Goal: Contribute content: Add original content to the website for others to see

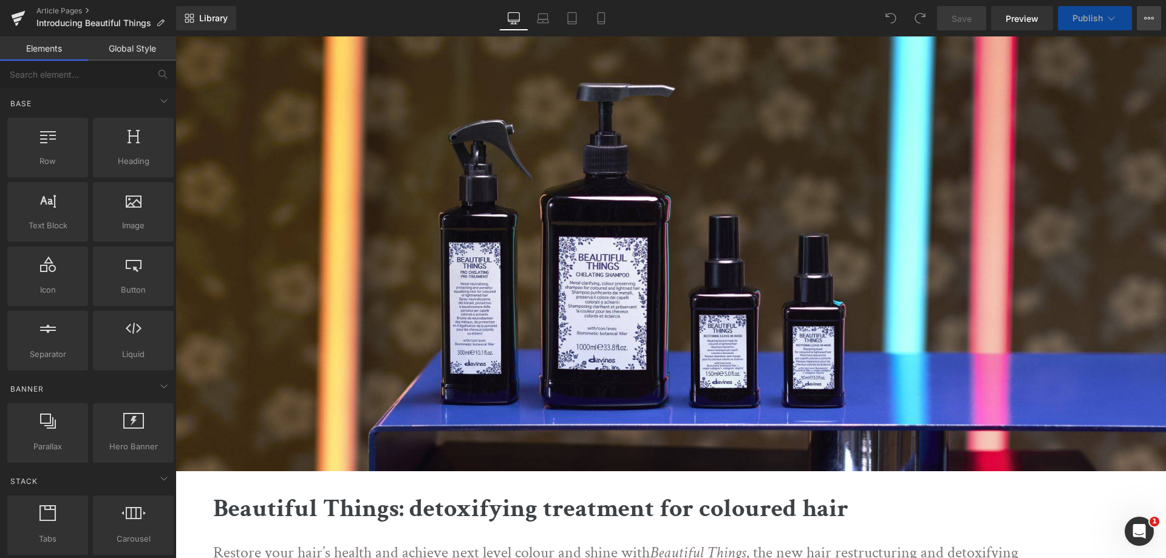
click at [1146, 17] on icon at bounding box center [1145, 18] width 3 height 2
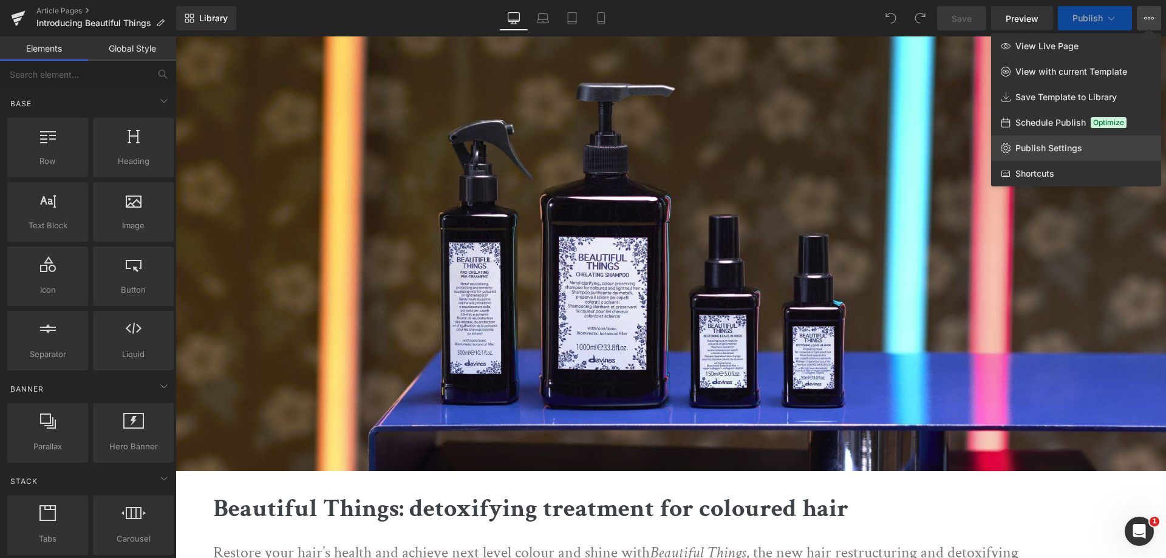
click at [1052, 148] on span "Publish Settings" at bounding box center [1049, 148] width 67 height 11
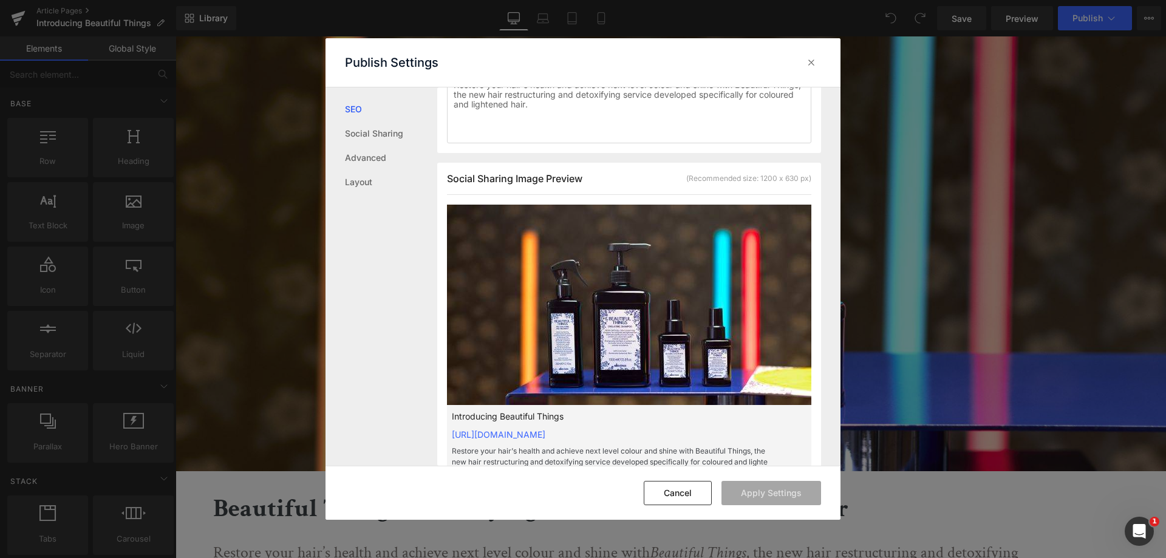
scroll to position [304, 0]
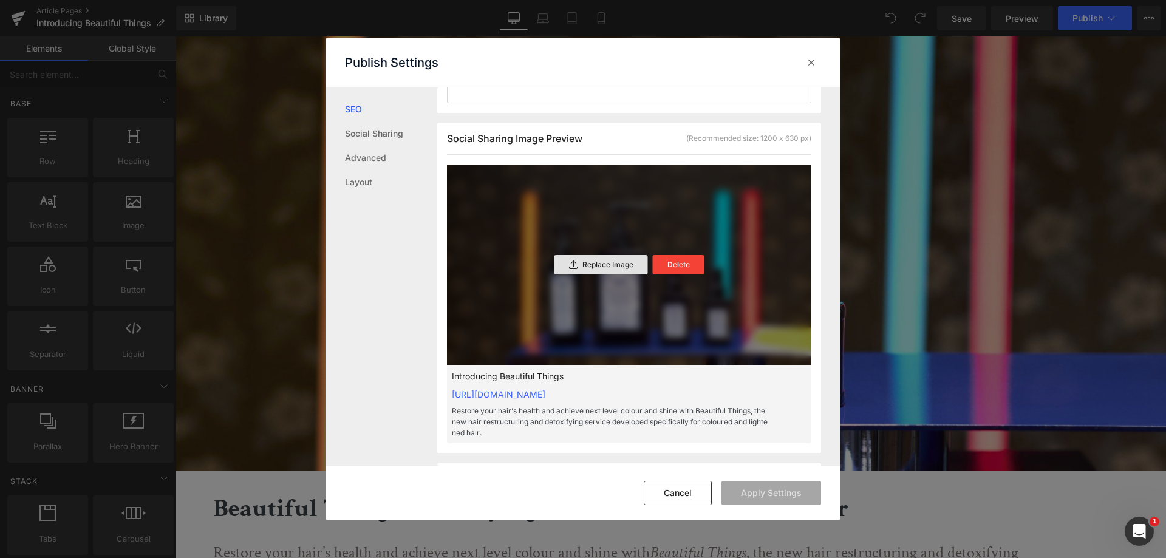
click at [614, 269] on div "Replace Image" at bounding box center [602, 264] width 94 height 19
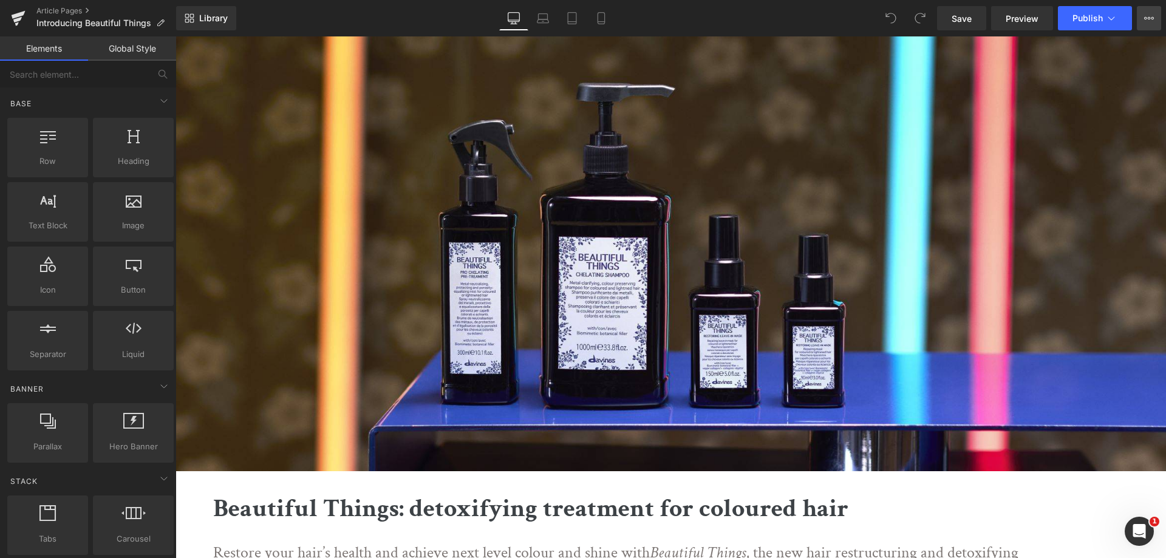
click at [1147, 16] on icon at bounding box center [1149, 18] width 10 height 10
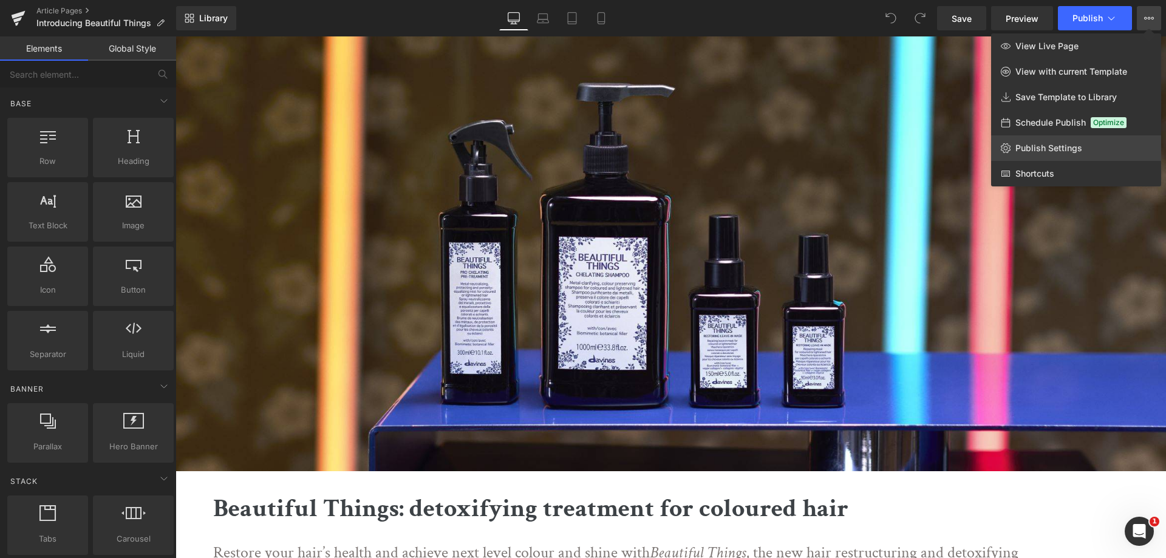
click at [1044, 139] on link "Publish Settings" at bounding box center [1076, 148] width 170 height 26
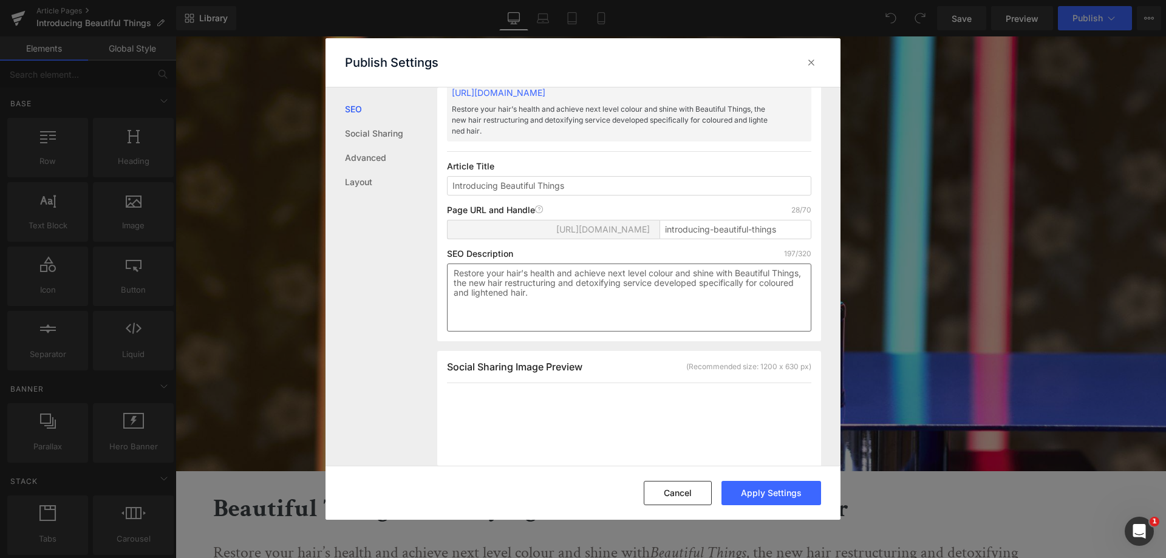
scroll to position [244, 0]
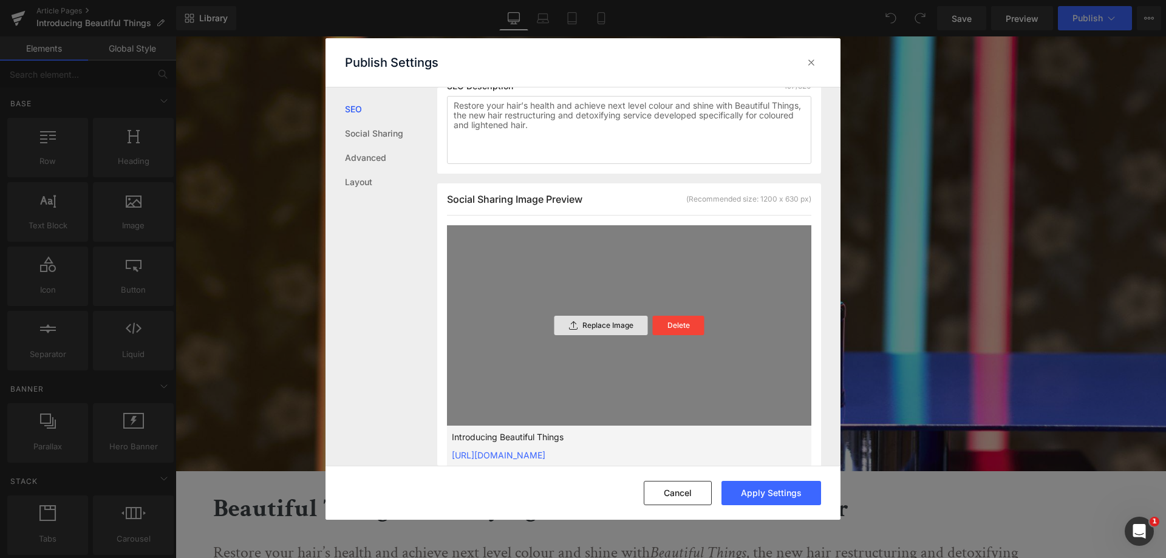
click at [619, 321] on p "Replace Image" at bounding box center [608, 325] width 51 height 9
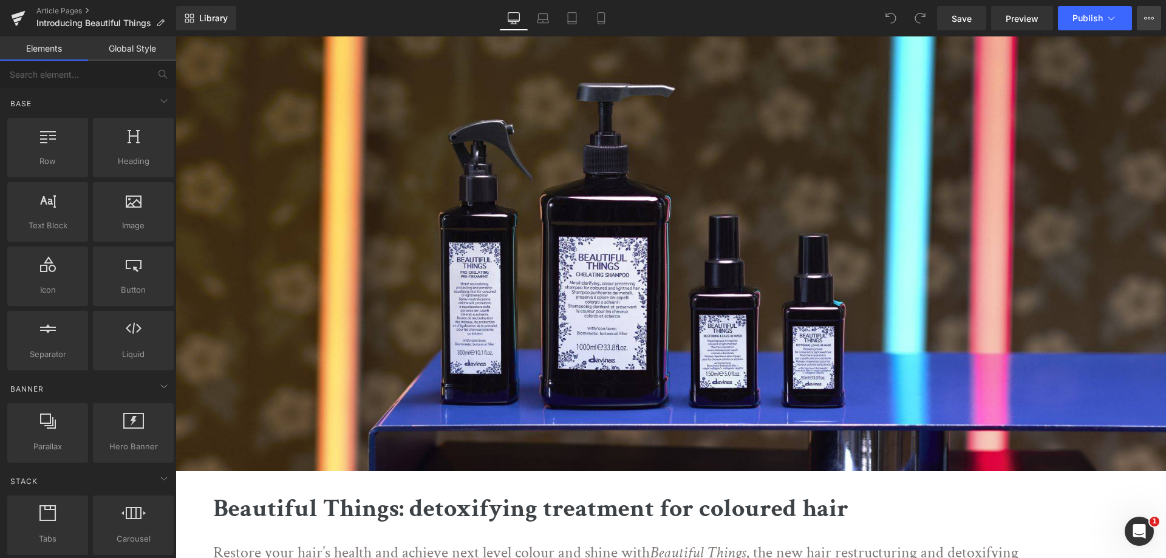
click at [1157, 18] on button "View Live Page View with current Template Save Template to Library Schedule Pub…" at bounding box center [1149, 18] width 24 height 24
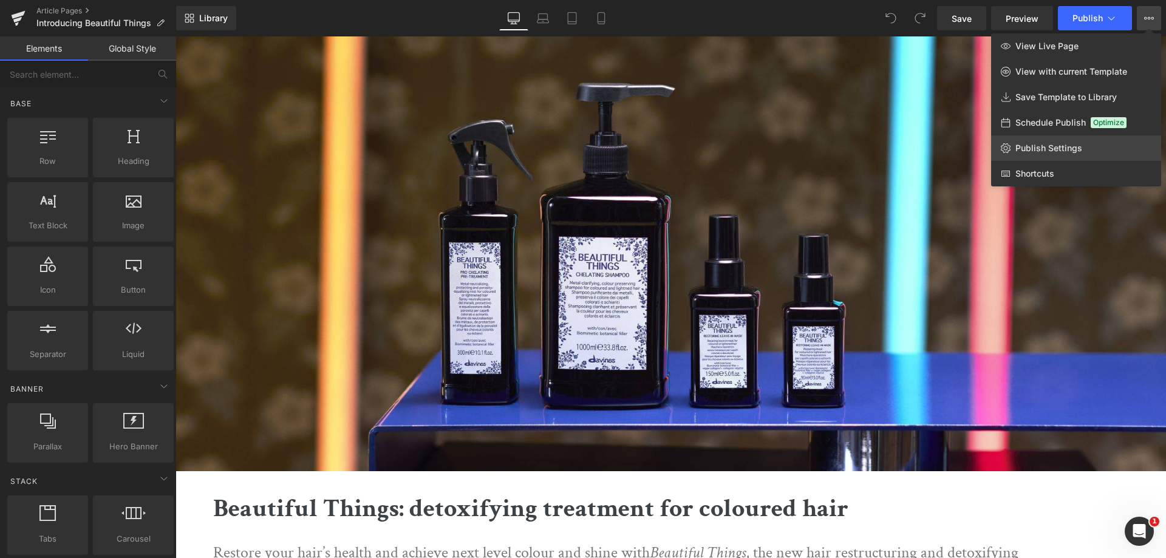
click at [1071, 143] on span "Publish Settings" at bounding box center [1049, 148] width 67 height 11
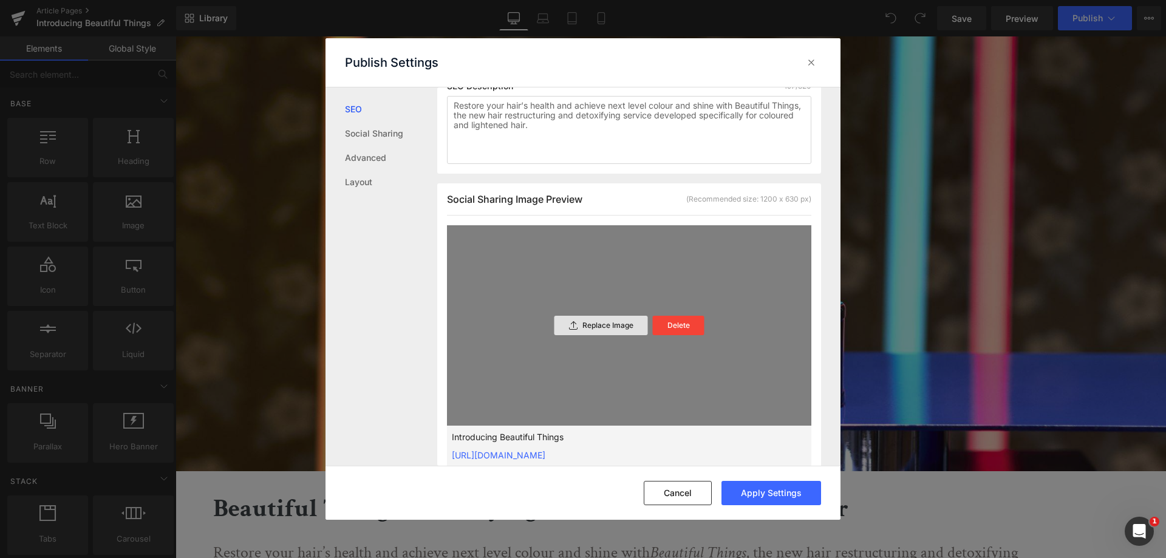
click at [623, 326] on p "Replace Image" at bounding box center [608, 325] width 51 height 9
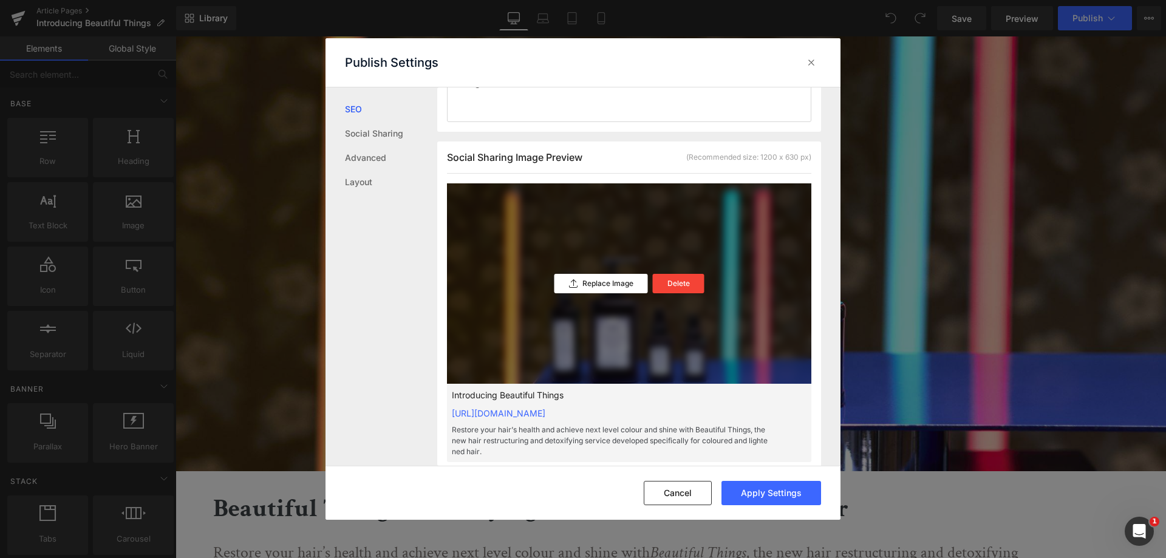
scroll to position [304, 0]
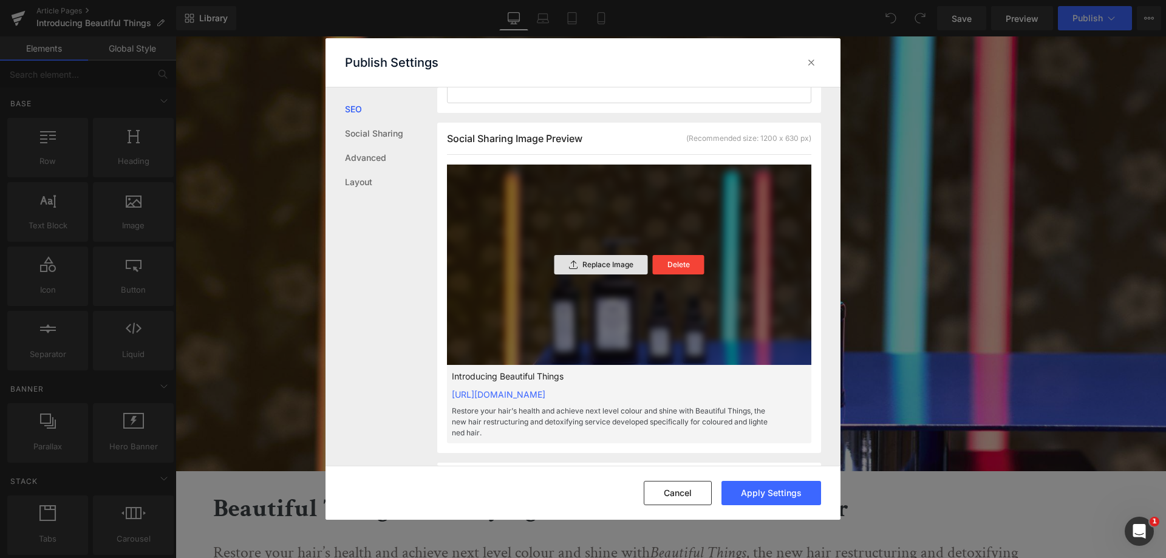
click at [636, 262] on div "Replace Image" at bounding box center [602, 264] width 94 height 19
click at [601, 266] on p "Replace Image" at bounding box center [608, 265] width 51 height 9
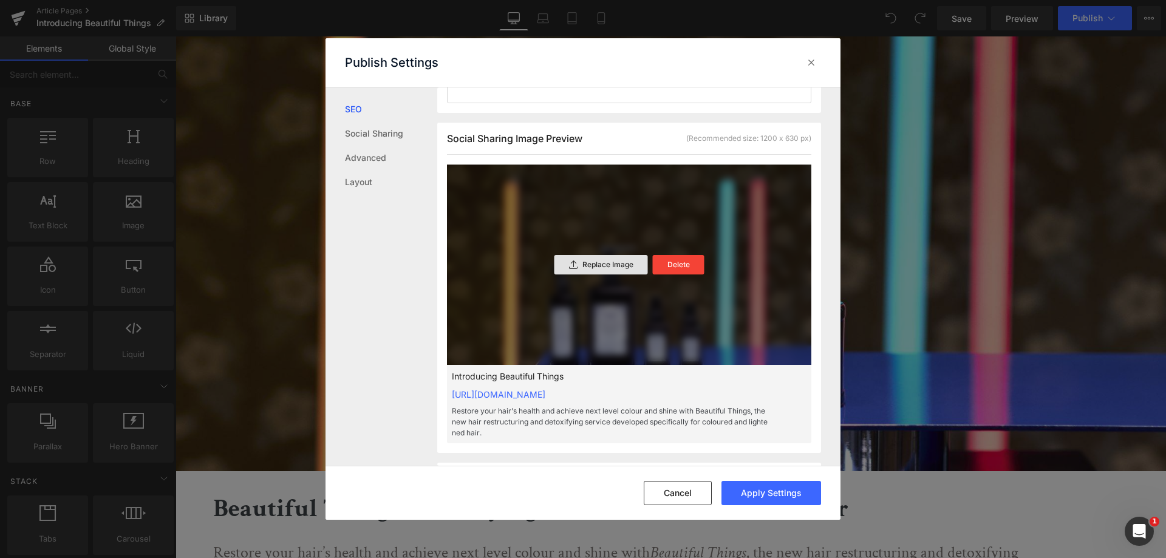
click at [614, 262] on p "Replace Image" at bounding box center [608, 265] width 51 height 9
click at [614, 265] on p "Replace Image" at bounding box center [608, 265] width 51 height 9
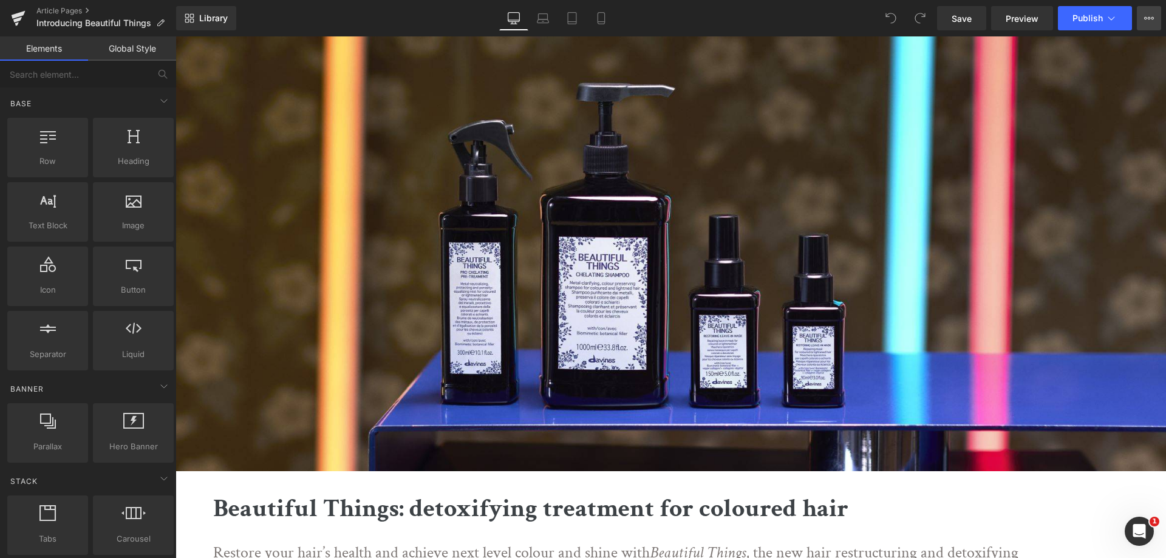
click at [1145, 16] on icon at bounding box center [1149, 18] width 10 height 10
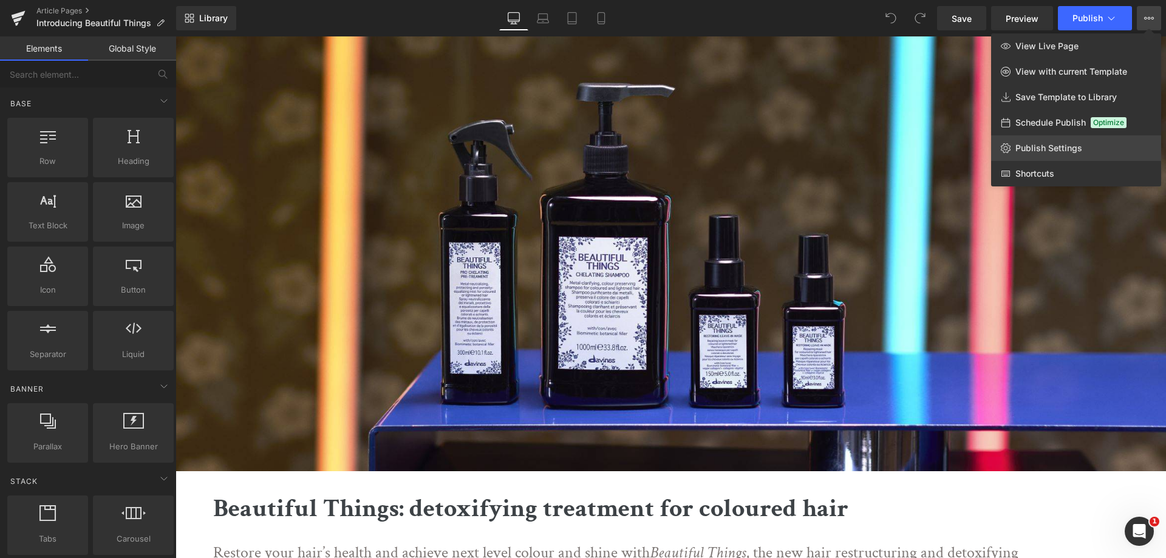
click at [1057, 146] on span "Publish Settings" at bounding box center [1049, 148] width 67 height 11
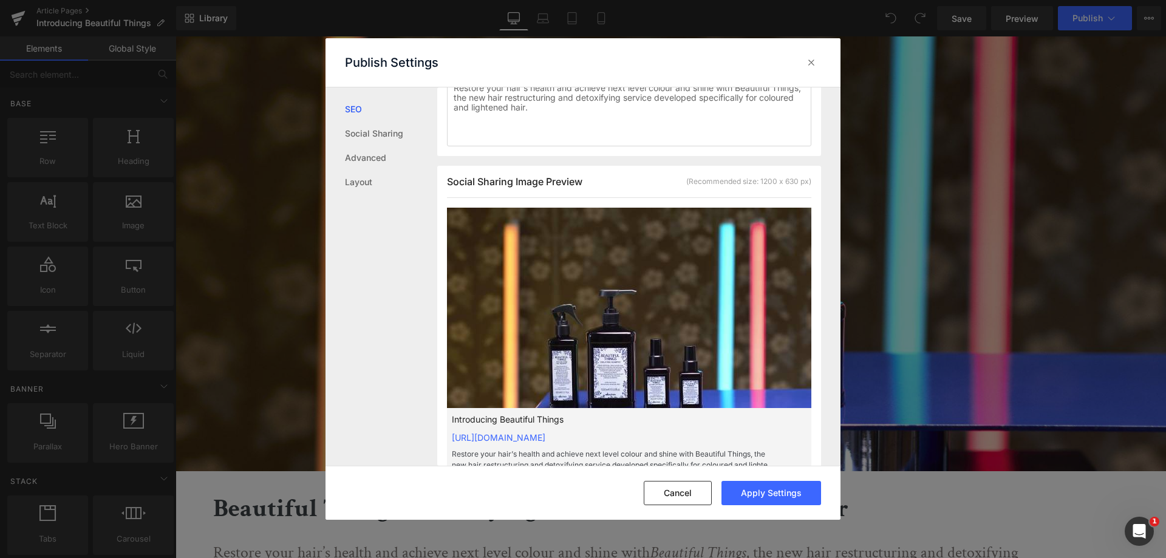
scroll to position [365, 0]
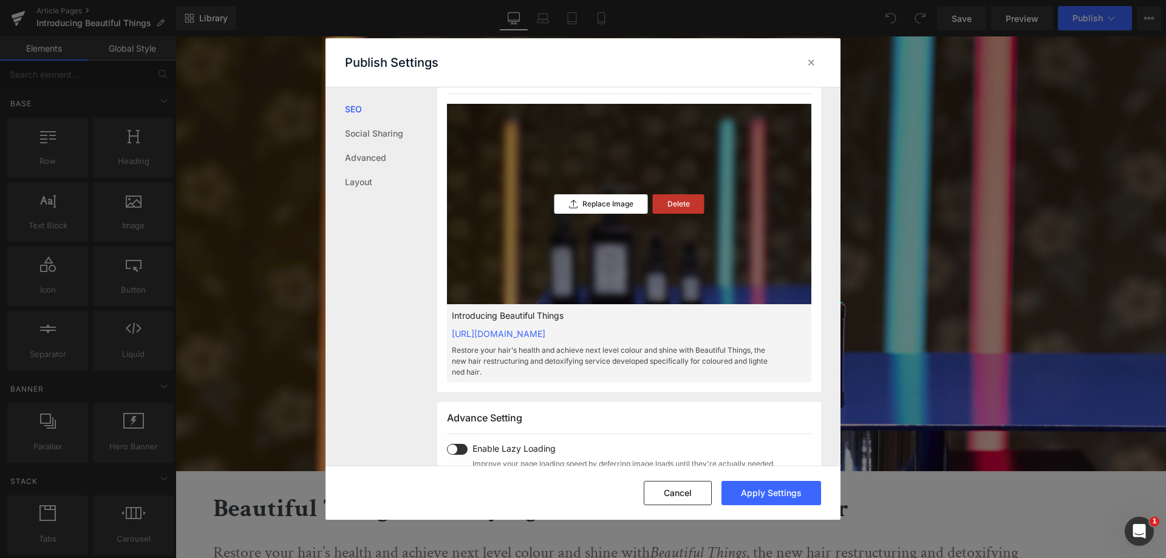
click at [672, 205] on p "Delete" at bounding box center [679, 204] width 22 height 9
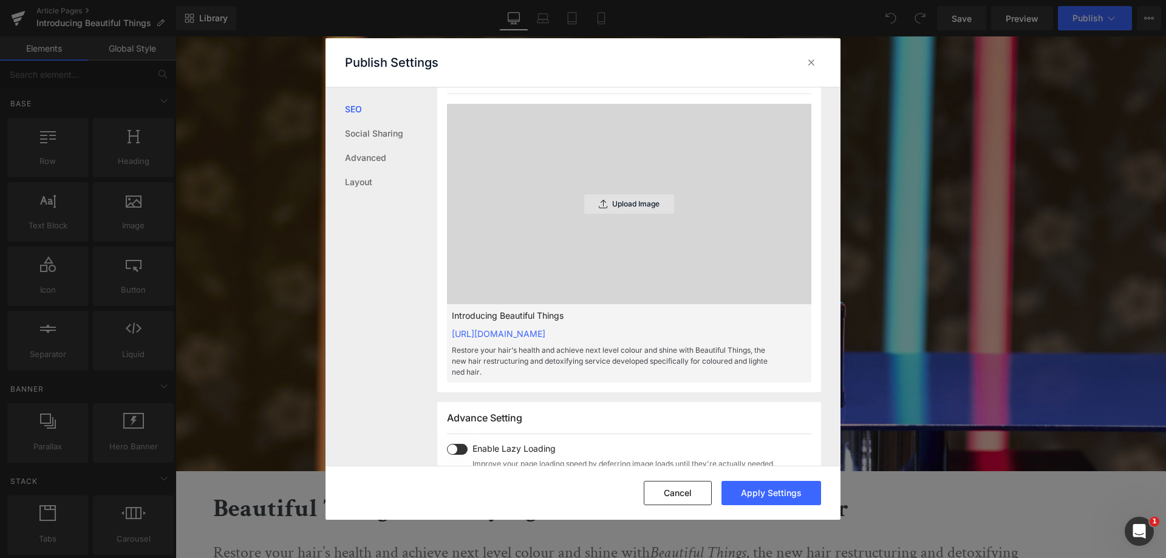
click at [650, 205] on p "Upload Image" at bounding box center [635, 204] width 47 height 9
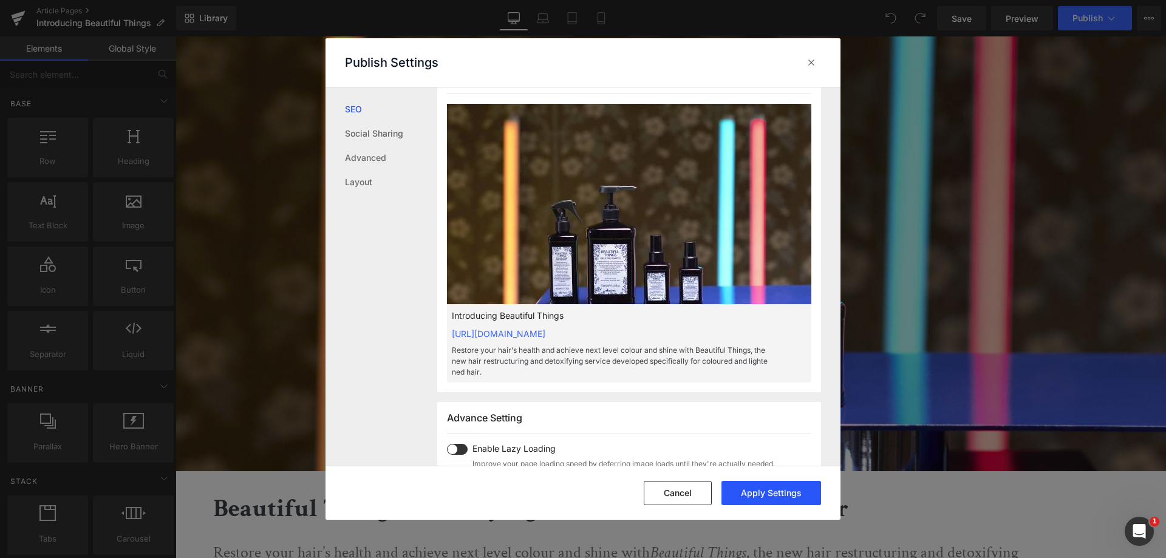
click at [773, 498] on button "Apply Settings" at bounding box center [772, 493] width 100 height 24
click at [813, 61] on icon at bounding box center [812, 62] width 12 height 12
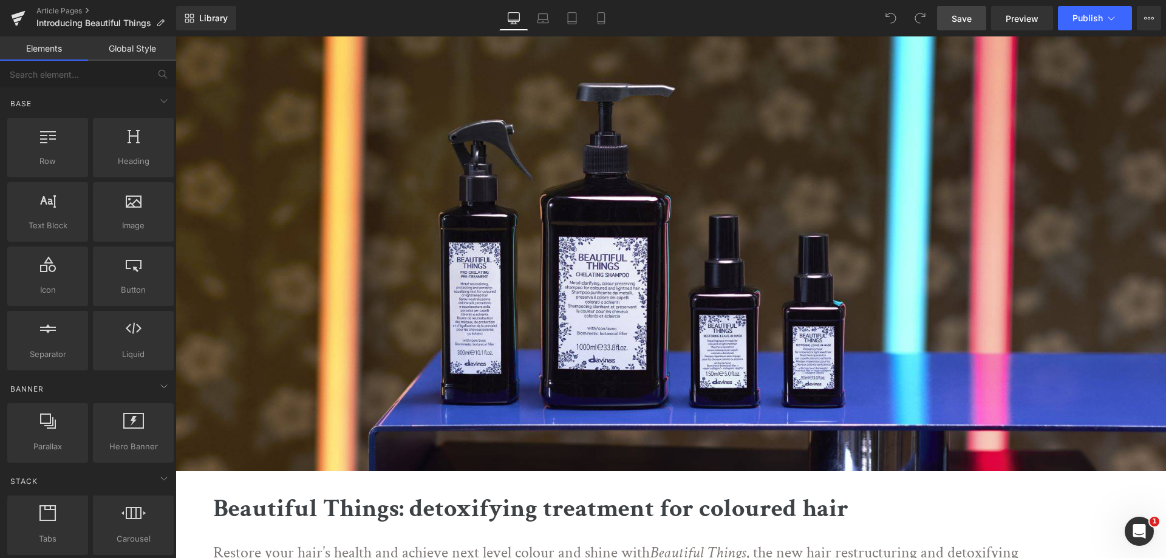
click at [956, 16] on span "Save" at bounding box center [962, 18] width 20 height 13
click at [52, 13] on link "Article Pages" at bounding box center [106, 11] width 140 height 10
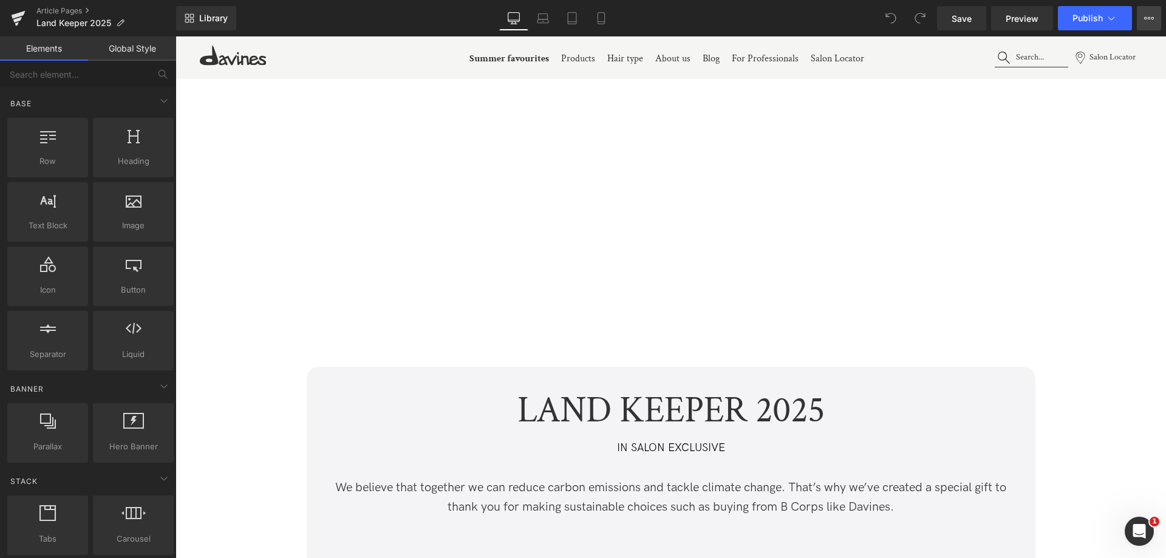
click at [1153, 16] on icon at bounding box center [1149, 18] width 10 height 10
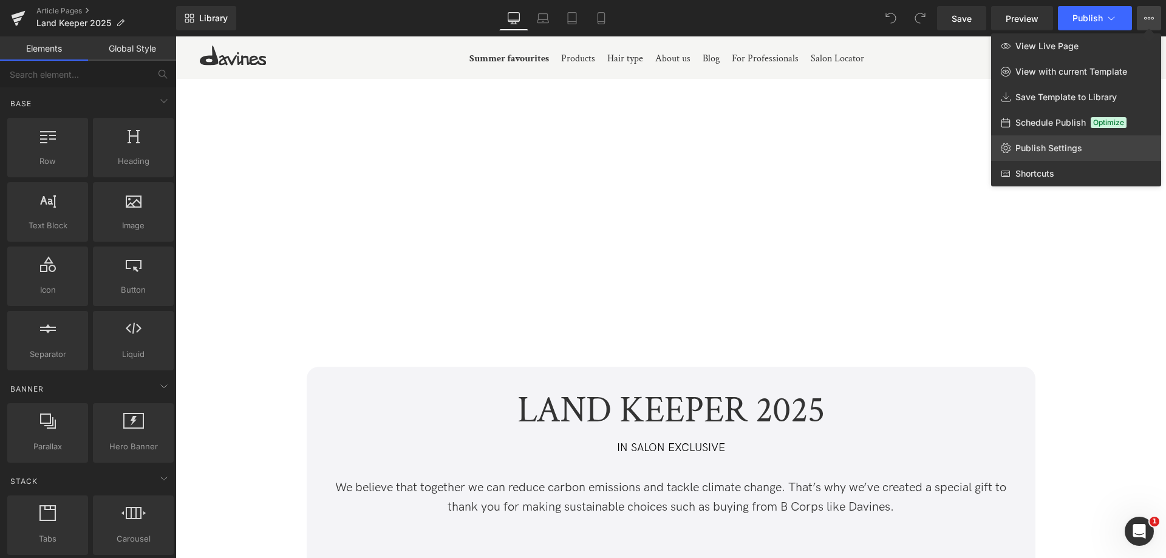
click at [1037, 142] on link "Publish Settings" at bounding box center [1076, 148] width 170 height 26
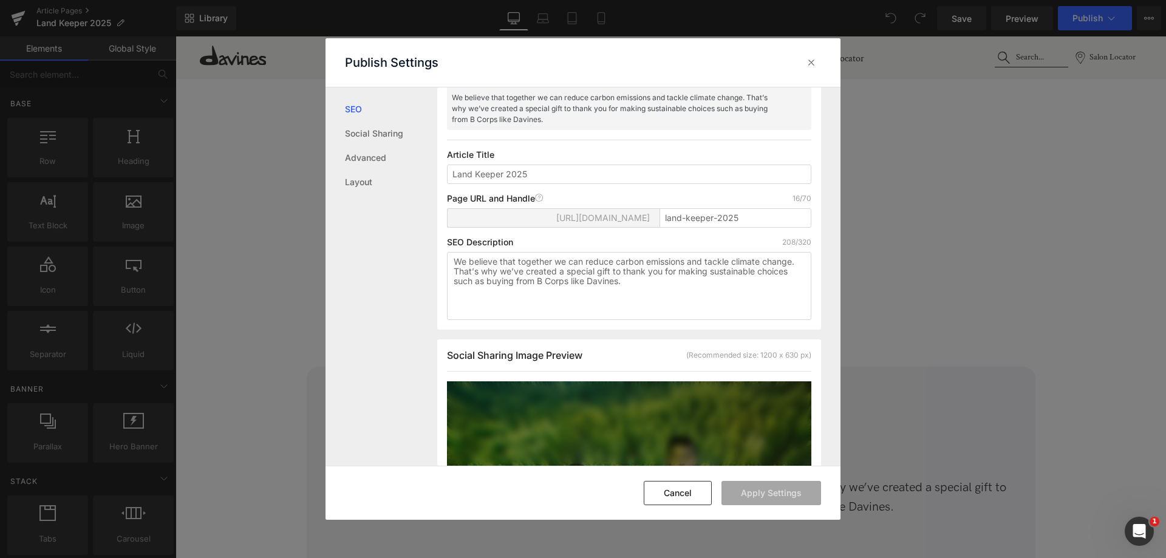
scroll to position [304, 0]
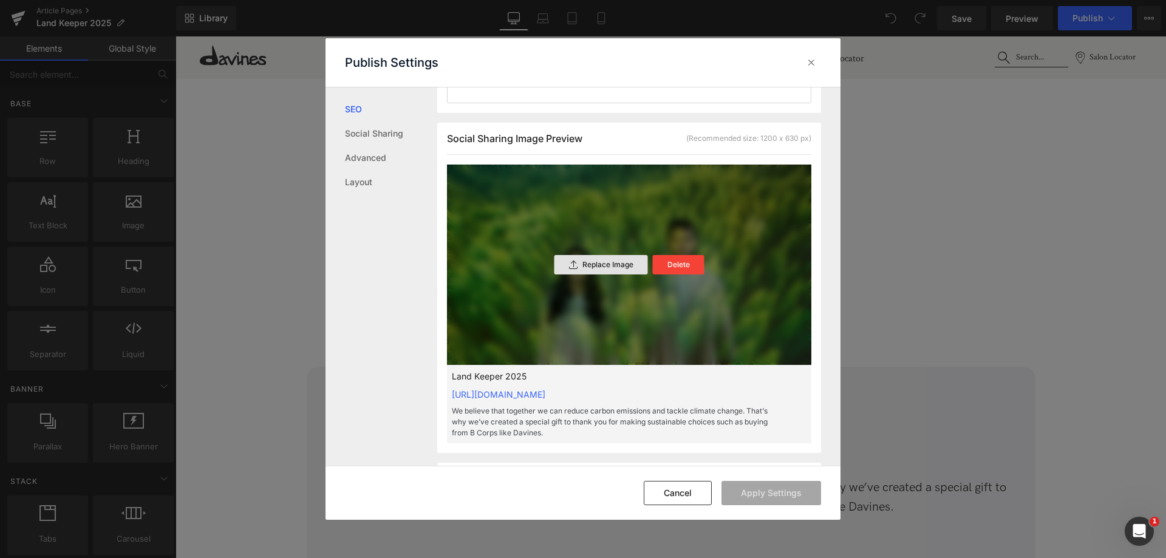
click at [591, 267] on p "Replace Image" at bounding box center [608, 265] width 51 height 9
click at [765, 490] on button "Apply Settings" at bounding box center [772, 493] width 100 height 24
click at [765, 420] on p "We believe that together we can reduce carbon emissions and tackle climate chan…" at bounding box center [610, 422] width 316 height 33
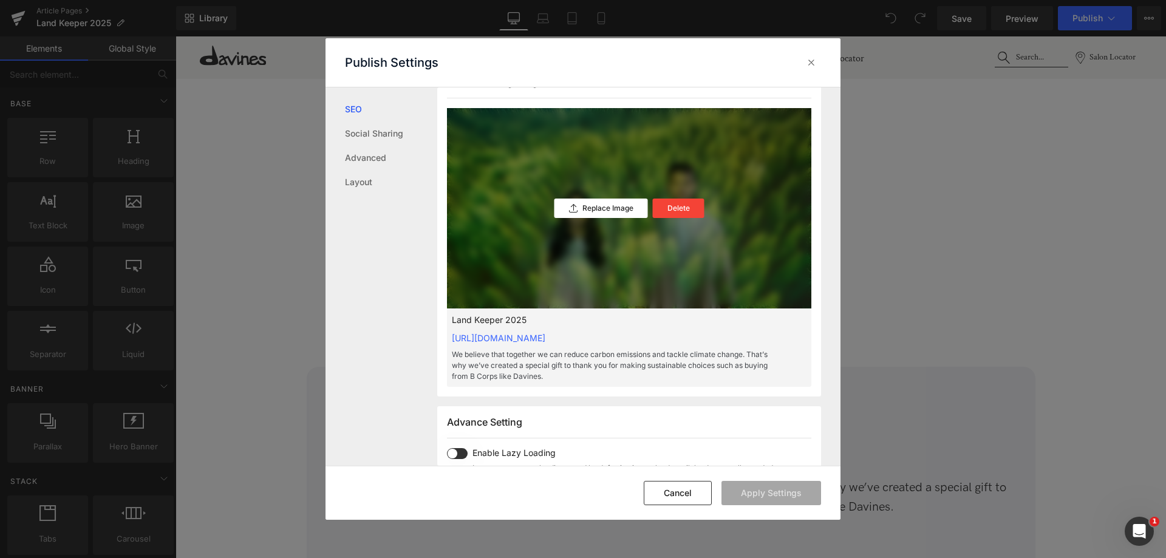
scroll to position [183, 0]
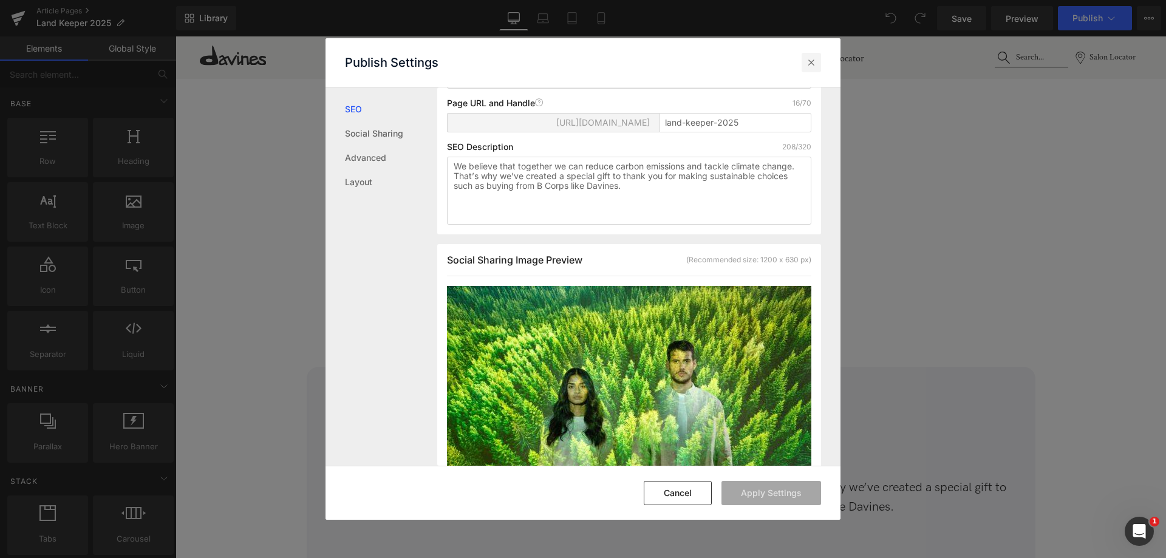
drag, startPoint x: 811, startPoint y: 61, endPoint x: 635, endPoint y: 27, distance: 179.5
click at [811, 61] on icon at bounding box center [812, 62] width 12 height 12
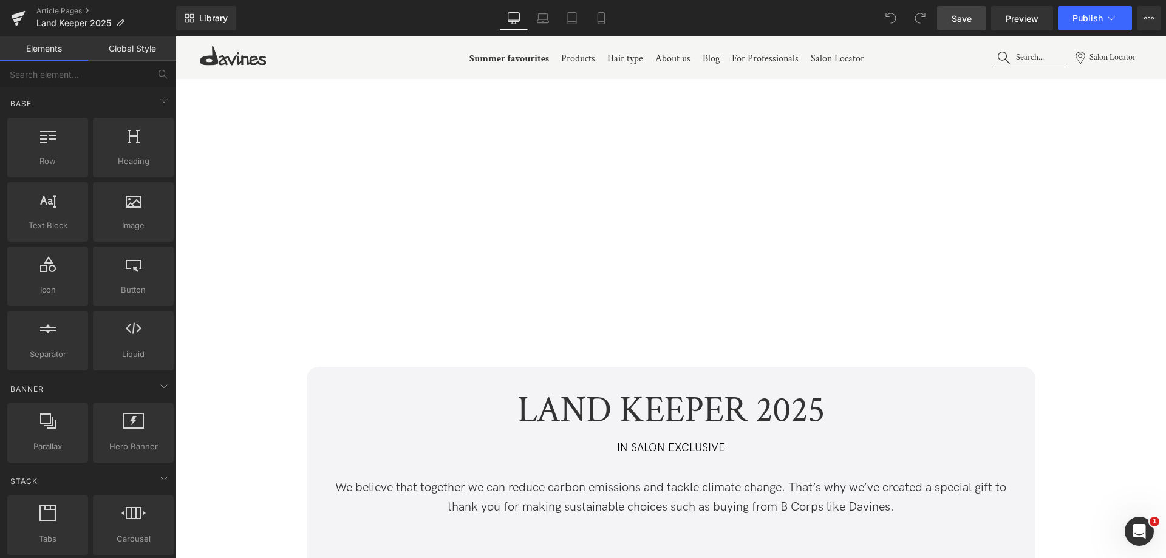
click at [958, 15] on span "Save" at bounding box center [962, 18] width 20 height 13
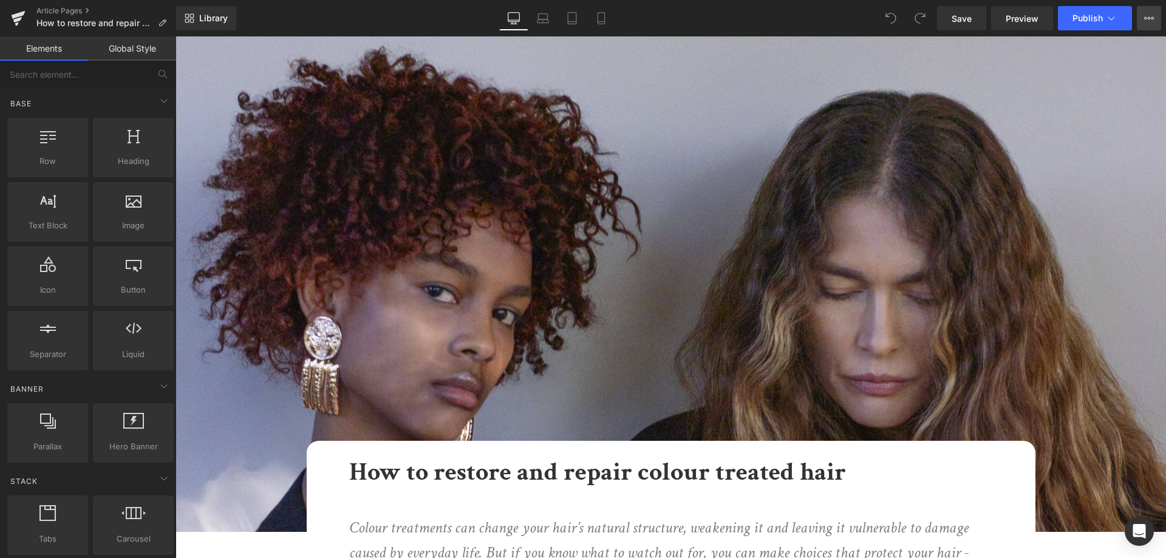
click at [1155, 21] on button "View Live Page View with current Template Save Template to Library Schedule Pub…" at bounding box center [1149, 18] width 24 height 24
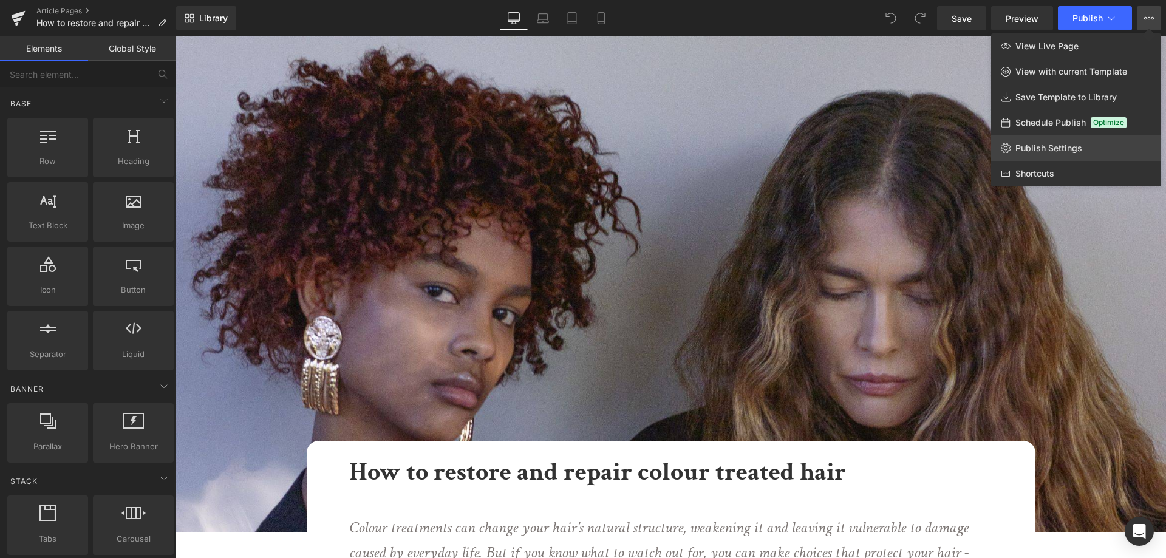
click at [1028, 143] on span "Publish Settings" at bounding box center [1049, 148] width 67 height 11
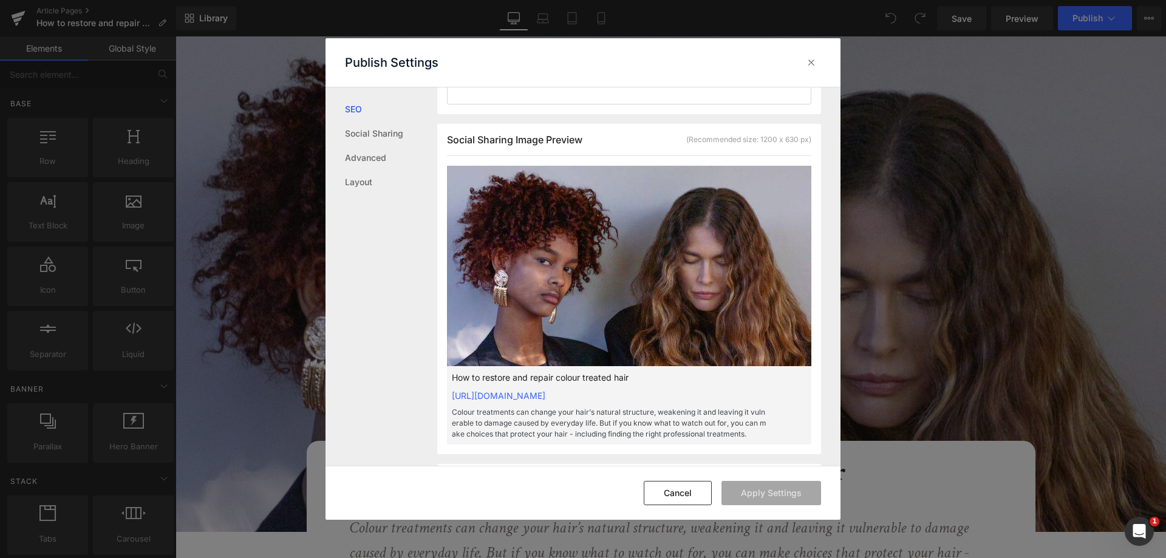
scroll to position [304, 0]
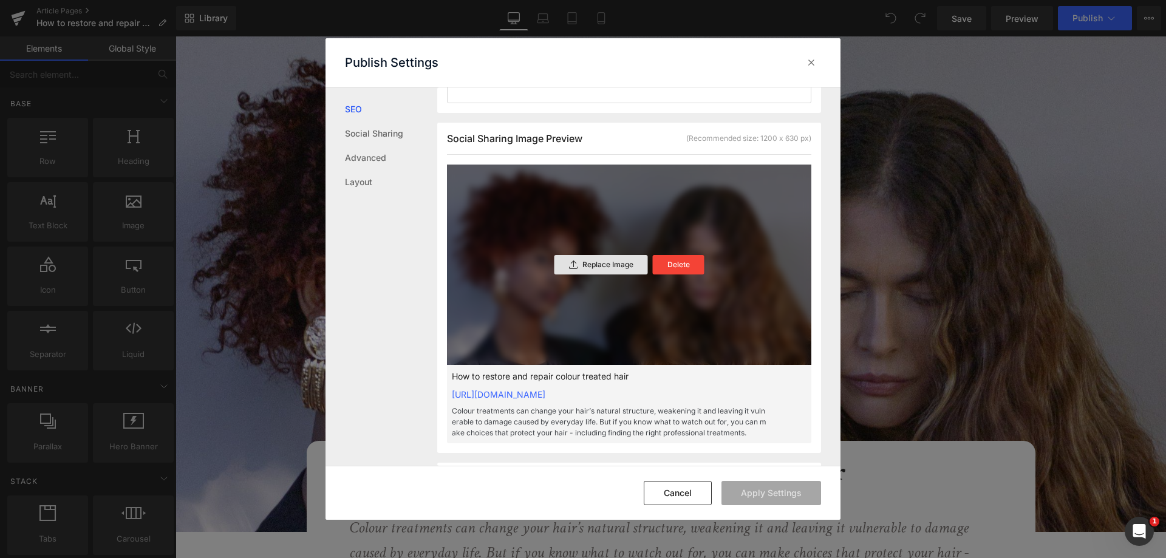
click at [587, 269] on p "Replace Image" at bounding box center [608, 265] width 51 height 9
click at [789, 498] on button "Apply Settings" at bounding box center [772, 493] width 100 height 24
click at [818, 62] on div at bounding box center [811, 62] width 19 height 19
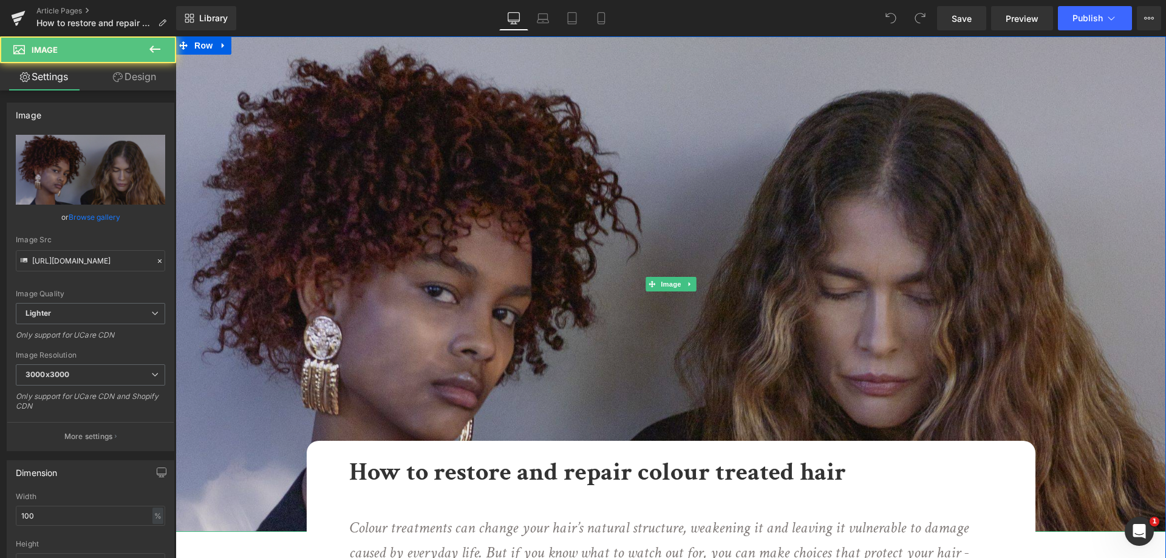
click at [814, 72] on img at bounding box center [671, 284] width 991 height 496
click at [745, 291] on img at bounding box center [671, 284] width 991 height 496
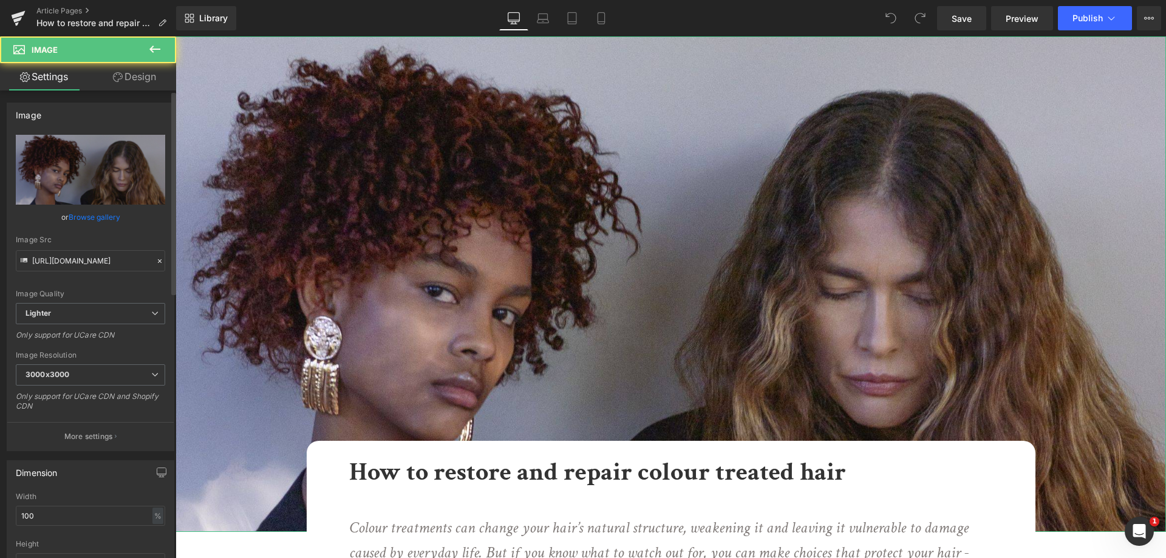
click at [84, 216] on link "Browse gallery" at bounding box center [95, 217] width 52 height 21
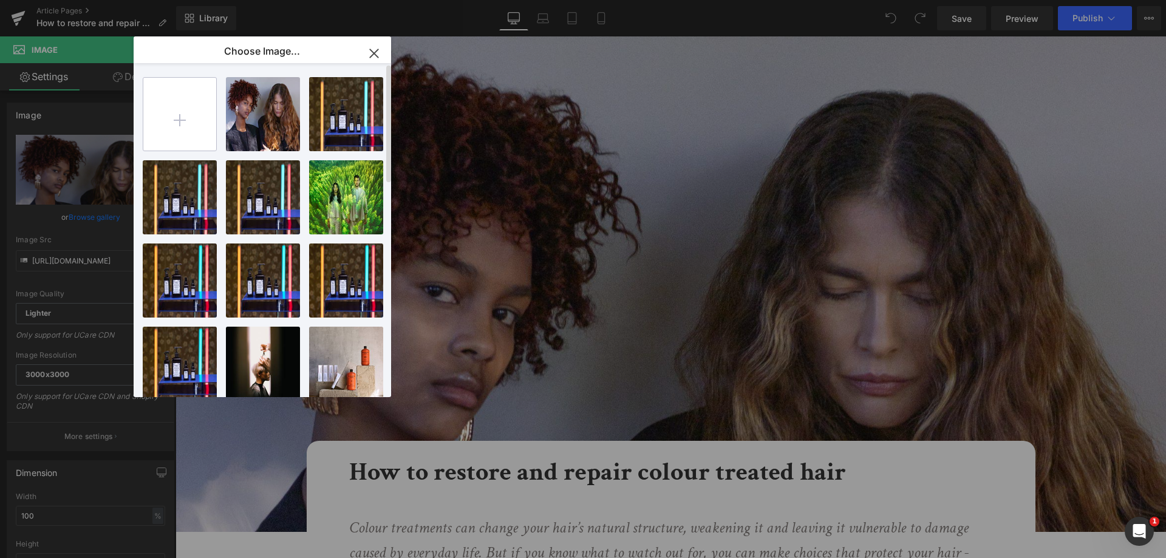
click at [179, 127] on input "file" at bounding box center [179, 114] width 73 height 73
type input "C:\fakepath\HP_STATIC SLIDER_2-1_BT 25 TEASER.jpg"
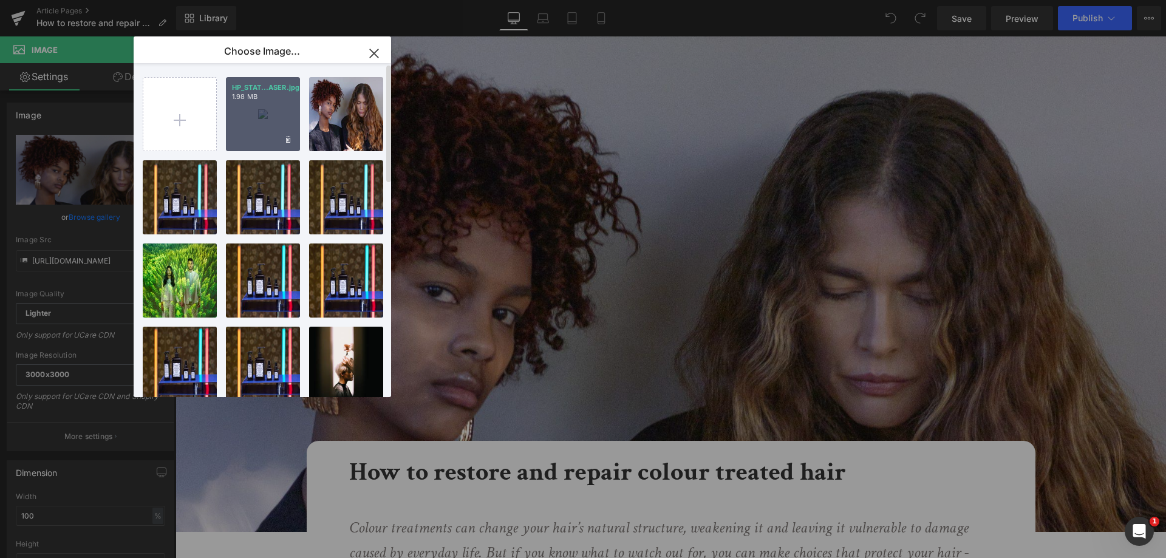
click at [279, 103] on div "HP_STAT...ASER.jpg 1.98 MB" at bounding box center [263, 114] width 74 height 74
type input "https://ucarecdn.com/baa6e5a6-5e87-4a51-9fc4-20d65f59d11a/-/format/auto/-/previ…"
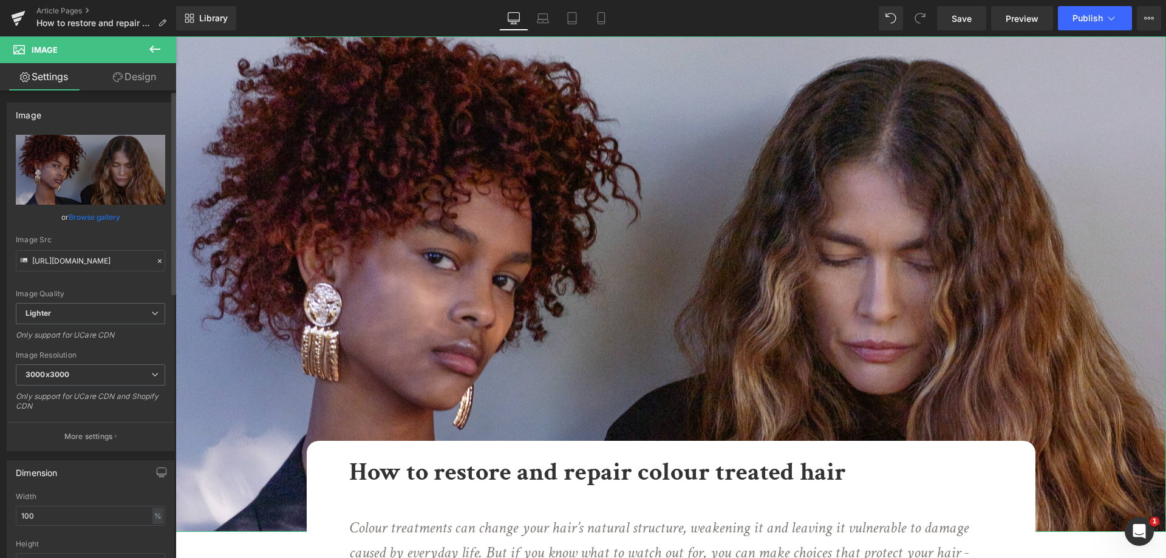
click at [95, 221] on link "Browse gallery" at bounding box center [95, 217] width 52 height 21
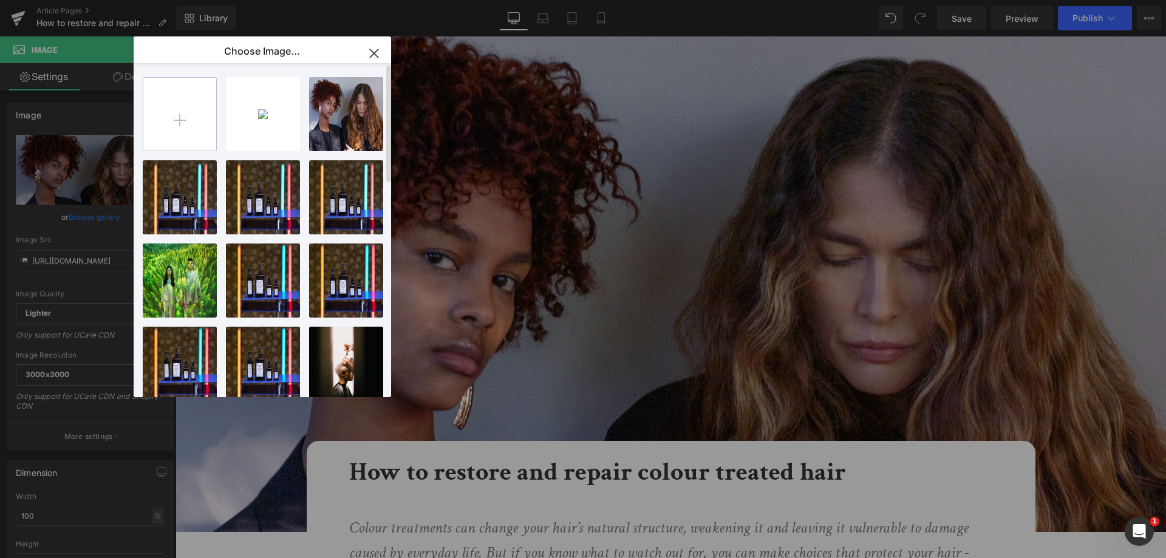
click at [187, 125] on input "file" at bounding box center [179, 114] width 73 height 73
type input "C:\fakepath\HP_STATIC SLIDER_2-1_BT 25 TEASER.jpg"
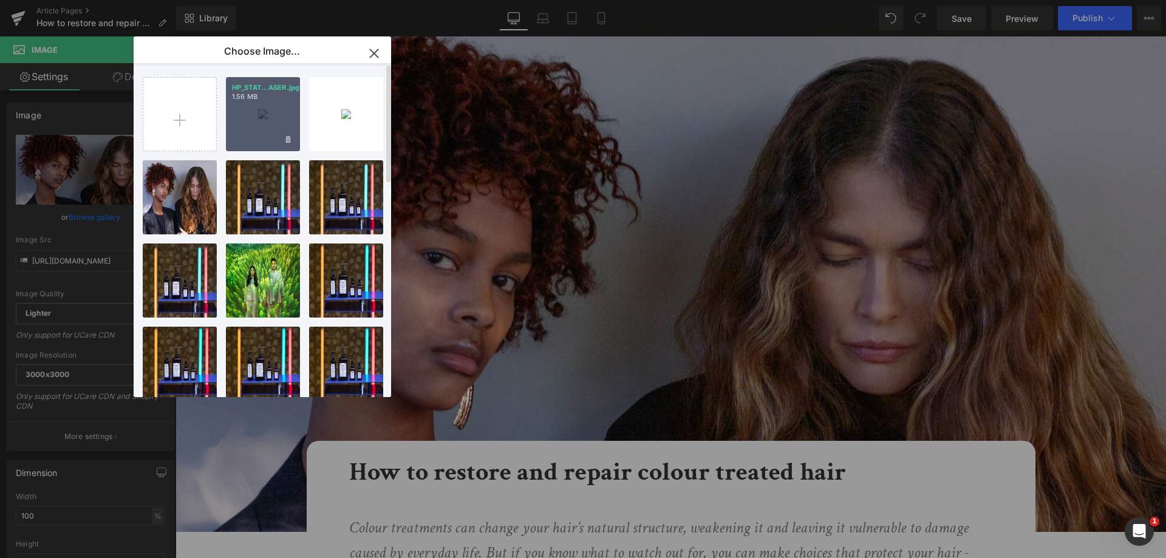
click at [275, 108] on div "HP_STAT...ASER.jpg 1.56 MB" at bounding box center [263, 114] width 74 height 74
type input "https://ucarecdn.com/4b131f9e-8908-4610-bf78-8d5c89dad60a/-/format/auto/-/previ…"
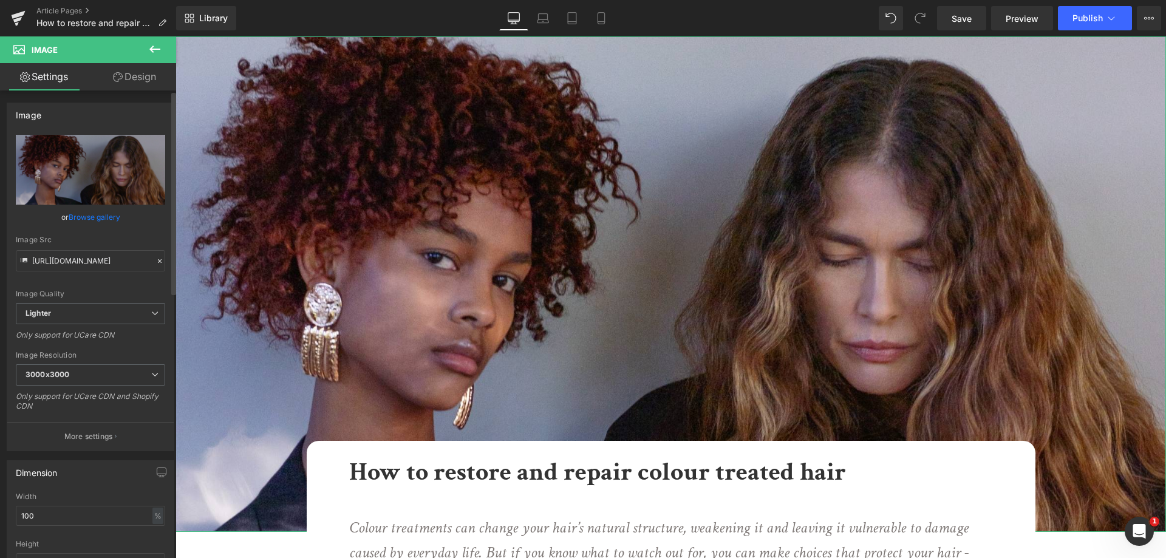
click at [101, 216] on link "Browse gallery" at bounding box center [95, 217] width 52 height 21
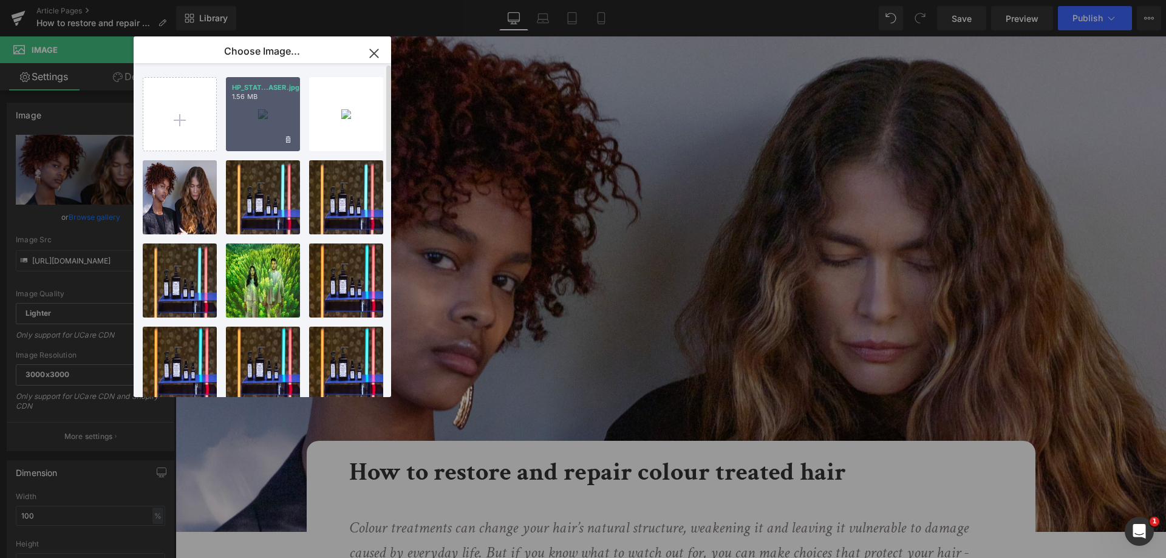
click at [255, 121] on div "HP_STAT...ASER.jpg 1.56 MB" at bounding box center [263, 114] width 74 height 74
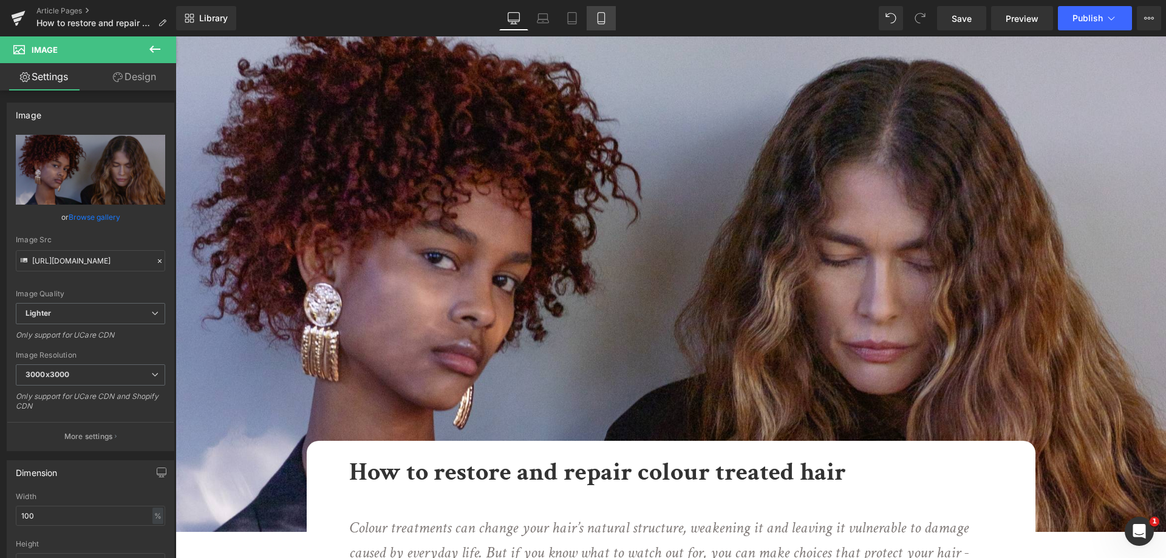
click at [603, 24] on link "Mobile" at bounding box center [601, 18] width 29 height 24
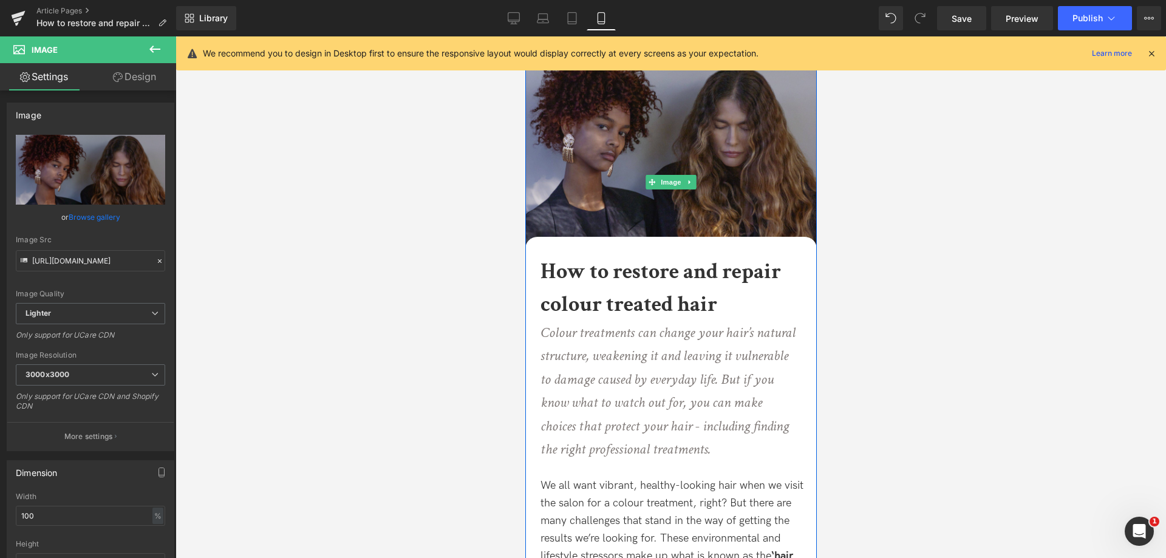
click at [607, 128] on img at bounding box center [671, 182] width 292 height 292
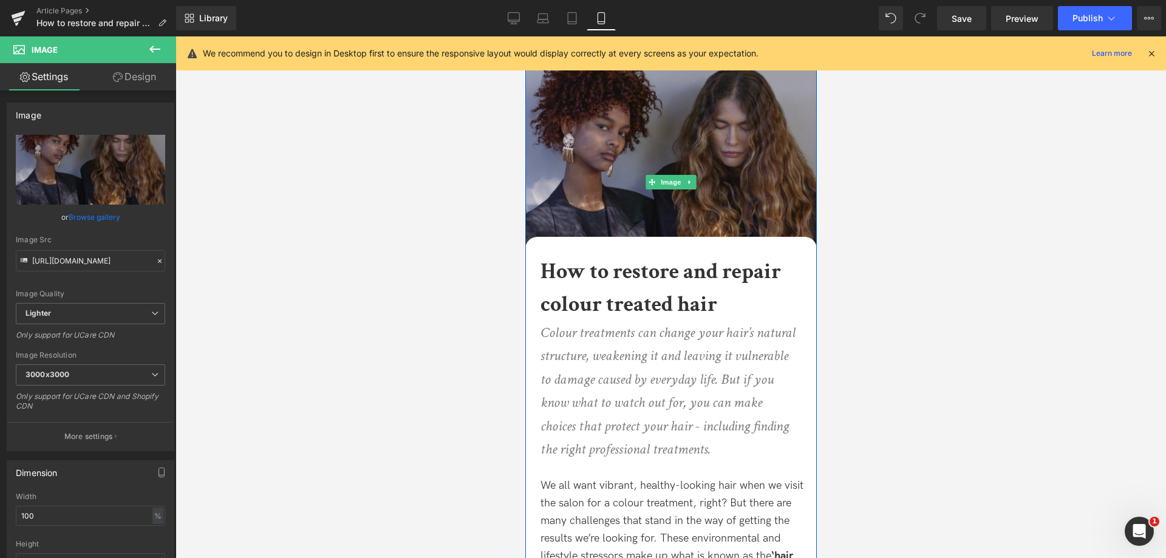
click at [626, 186] on img at bounding box center [671, 182] width 292 height 292
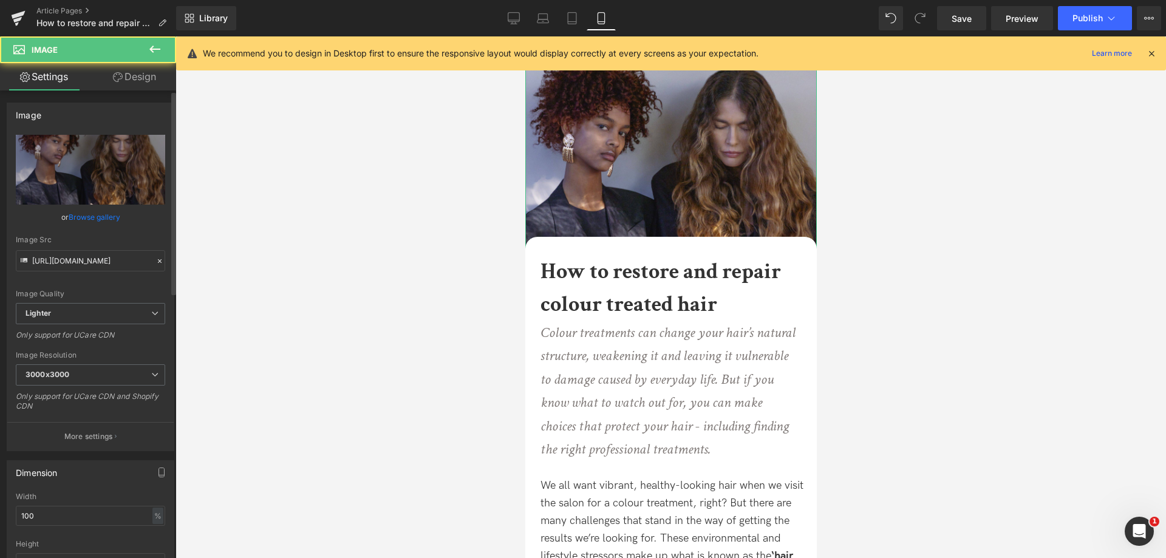
click at [96, 214] on link "Browse gallery" at bounding box center [95, 217] width 52 height 21
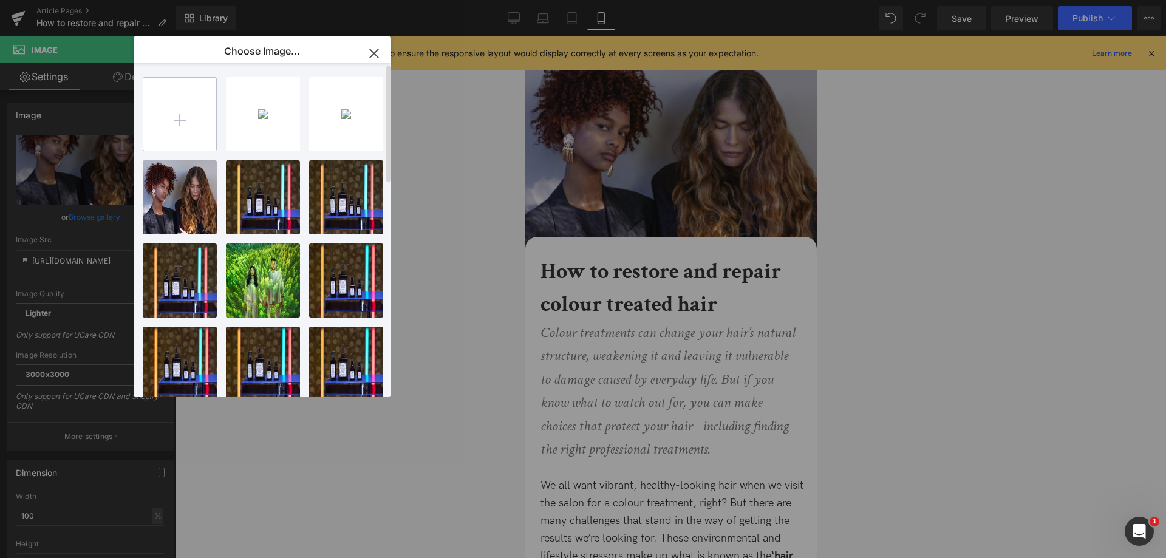
click at [207, 103] on input "file" at bounding box center [179, 114] width 73 height 73
type input "C:\fakepath\HP_STATIC SLIDER_1-1_BT 25 TEASER.jpg"
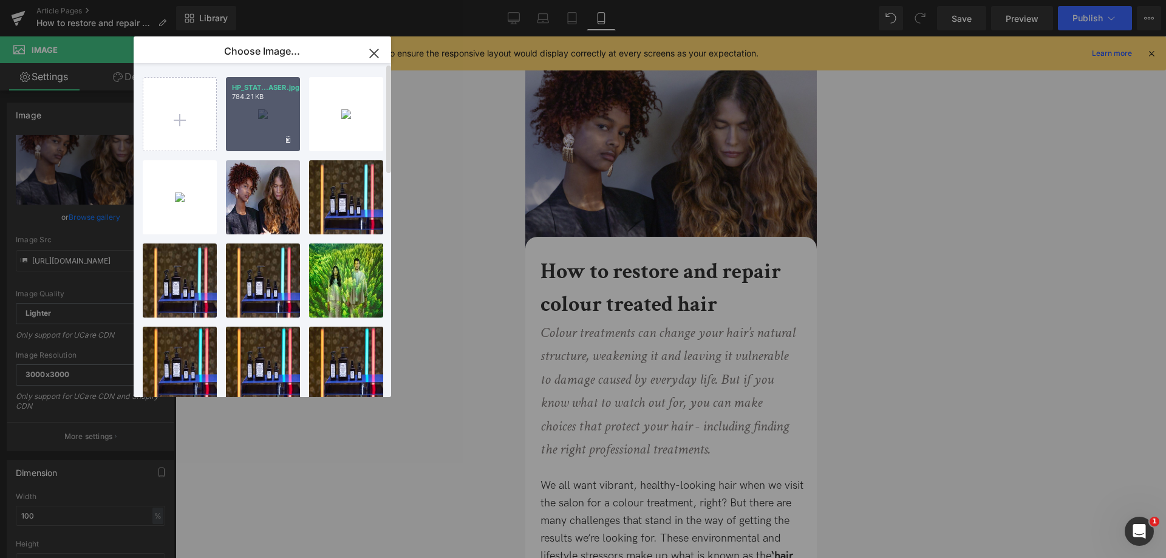
click at [269, 108] on div "HP_STAT...ASER.jpg 784.21 KB" at bounding box center [263, 114] width 74 height 74
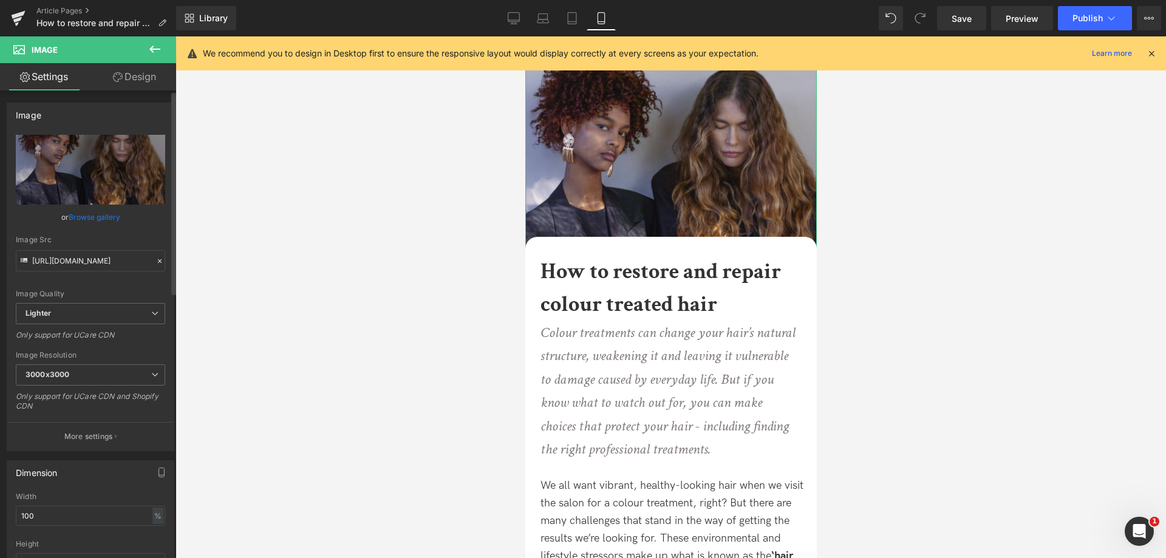
click at [83, 222] on link "Browse gallery" at bounding box center [95, 217] width 52 height 21
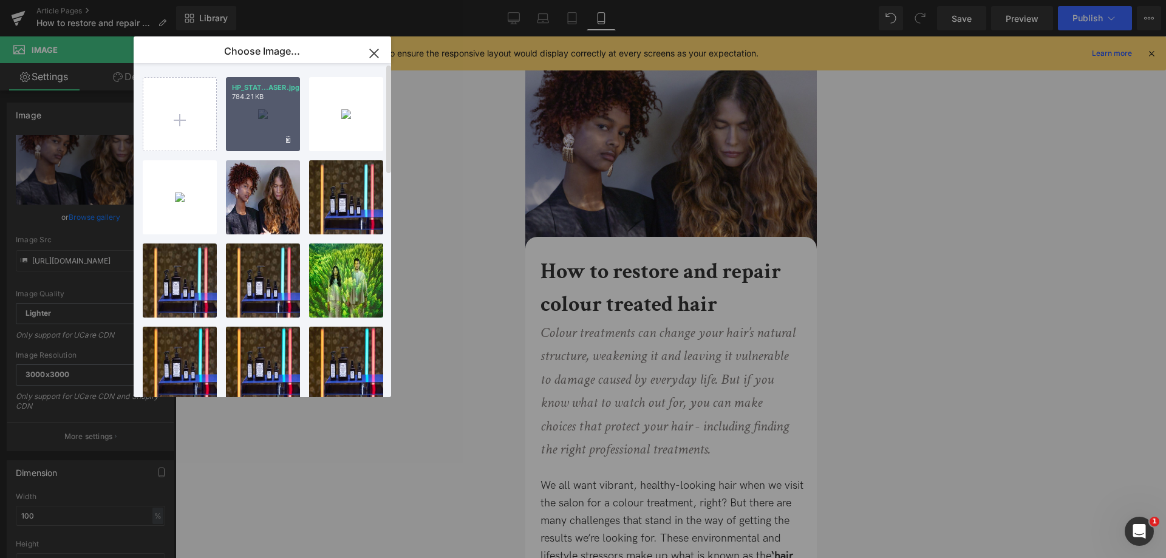
click at [271, 103] on div "HP_STAT...ASER.jpg 784.21 KB" at bounding box center [263, 114] width 74 height 74
type input "https://ucarecdn.com/746a52cb-e8ec-4e02-add3-66fcc1862eb5/-/format/auto/-/previ…"
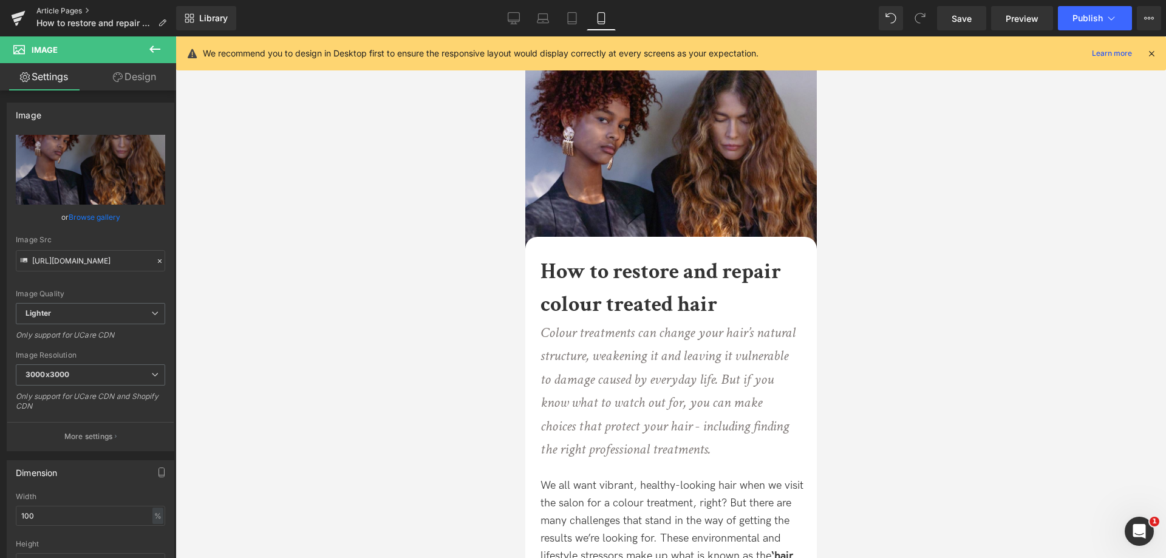
click at [79, 9] on link "Article Pages" at bounding box center [106, 11] width 140 height 10
